Goal: Information Seeking & Learning: Learn about a topic

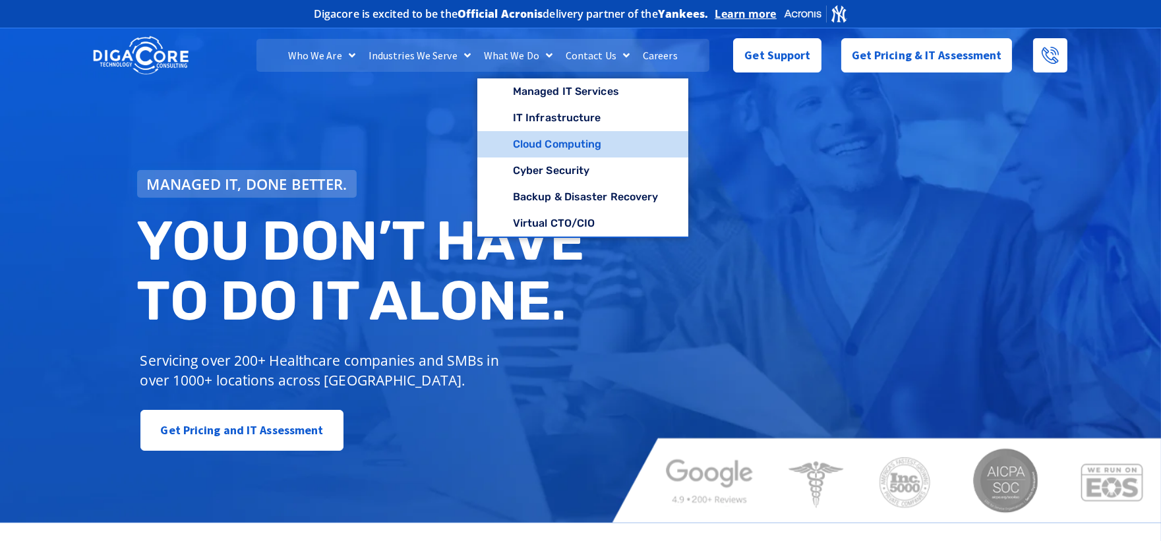
click at [524, 137] on link "Cloud Computing" at bounding box center [583, 144] width 212 height 26
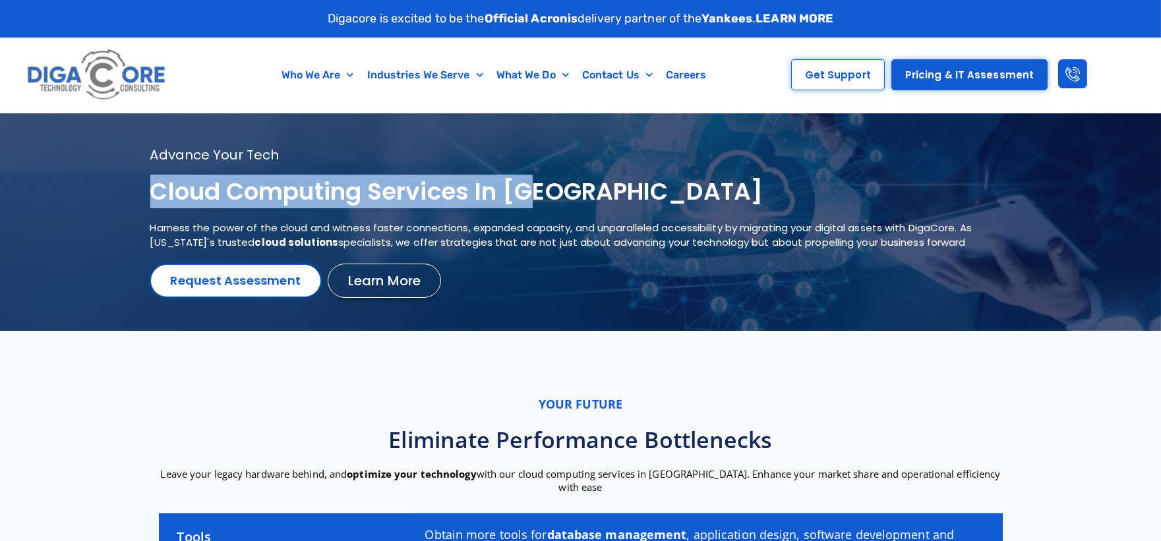
drag, startPoint x: 155, startPoint y: 199, endPoint x: 540, endPoint y: 191, distance: 385.7
click at [540, 191] on h1 "Cloud Computing services in [GEOGRAPHIC_DATA]" at bounding box center [564, 192] width 828 height 31
copy h1 "Cloud Computing services in [GEOGRAPHIC_DATA]"
